Goal: Task Accomplishment & Management: Manage account settings

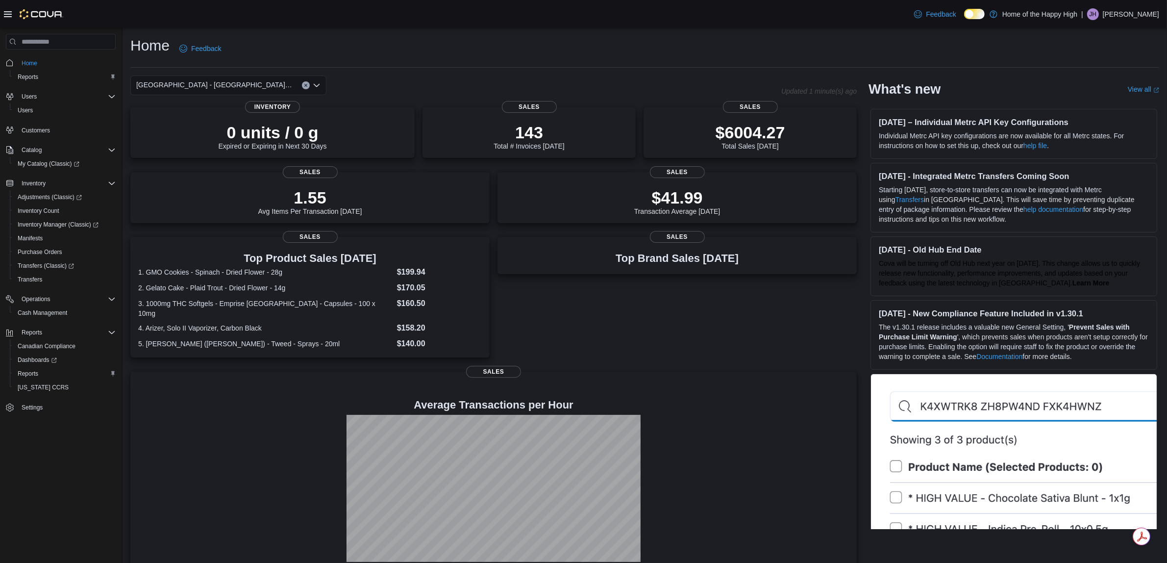
click at [1134, 13] on p "[PERSON_NAME]" at bounding box center [1131, 14] width 56 height 12
click at [1115, 94] on button "Sign Out" at bounding box center [1110, 99] width 90 height 16
